Goal: Find specific page/section: Find specific page/section

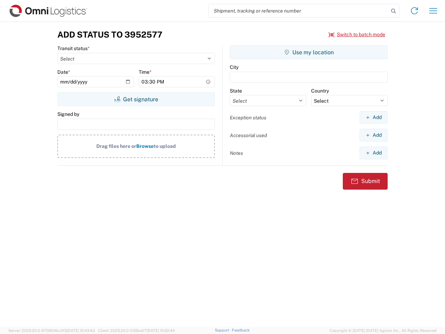
click at [299, 11] on input "search" at bounding box center [299, 10] width 180 height 13
click at [394, 11] on icon at bounding box center [394, 11] width 10 height 10
click at [414, 11] on icon at bounding box center [414, 10] width 11 height 11
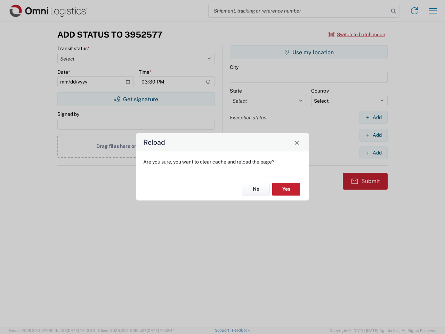
click at [433, 11] on div "Reload Are you sure, you want to clear cache and reload the page? No Yes" at bounding box center [222, 167] width 445 height 334
click at [357, 34] on div "Reload Are you sure, you want to clear cache and reload the page? No Yes" at bounding box center [222, 167] width 445 height 334
click at [136, 99] on div "Reload Are you sure, you want to clear cache and reload the page? No Yes" at bounding box center [222, 167] width 445 height 334
click at [309, 52] on div "Reload Are you sure, you want to clear cache and reload the page? No Yes" at bounding box center [222, 167] width 445 height 334
click at [373, 117] on div "Reload Are you sure, you want to clear cache and reload the page? No Yes" at bounding box center [222, 167] width 445 height 334
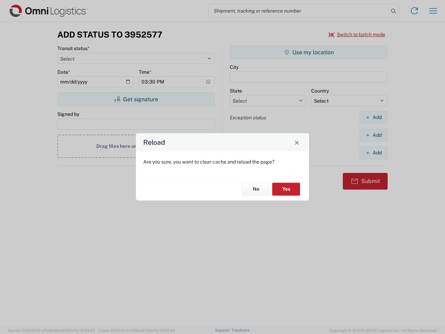
click at [373, 135] on div "Reload Are you sure, you want to clear cache and reload the page? No Yes" at bounding box center [222, 167] width 445 height 334
click at [373, 153] on div "Reload Are you sure, you want to clear cache and reload the page? No Yes" at bounding box center [222, 167] width 445 height 334
